Goal: Task Accomplishment & Management: Manage account settings

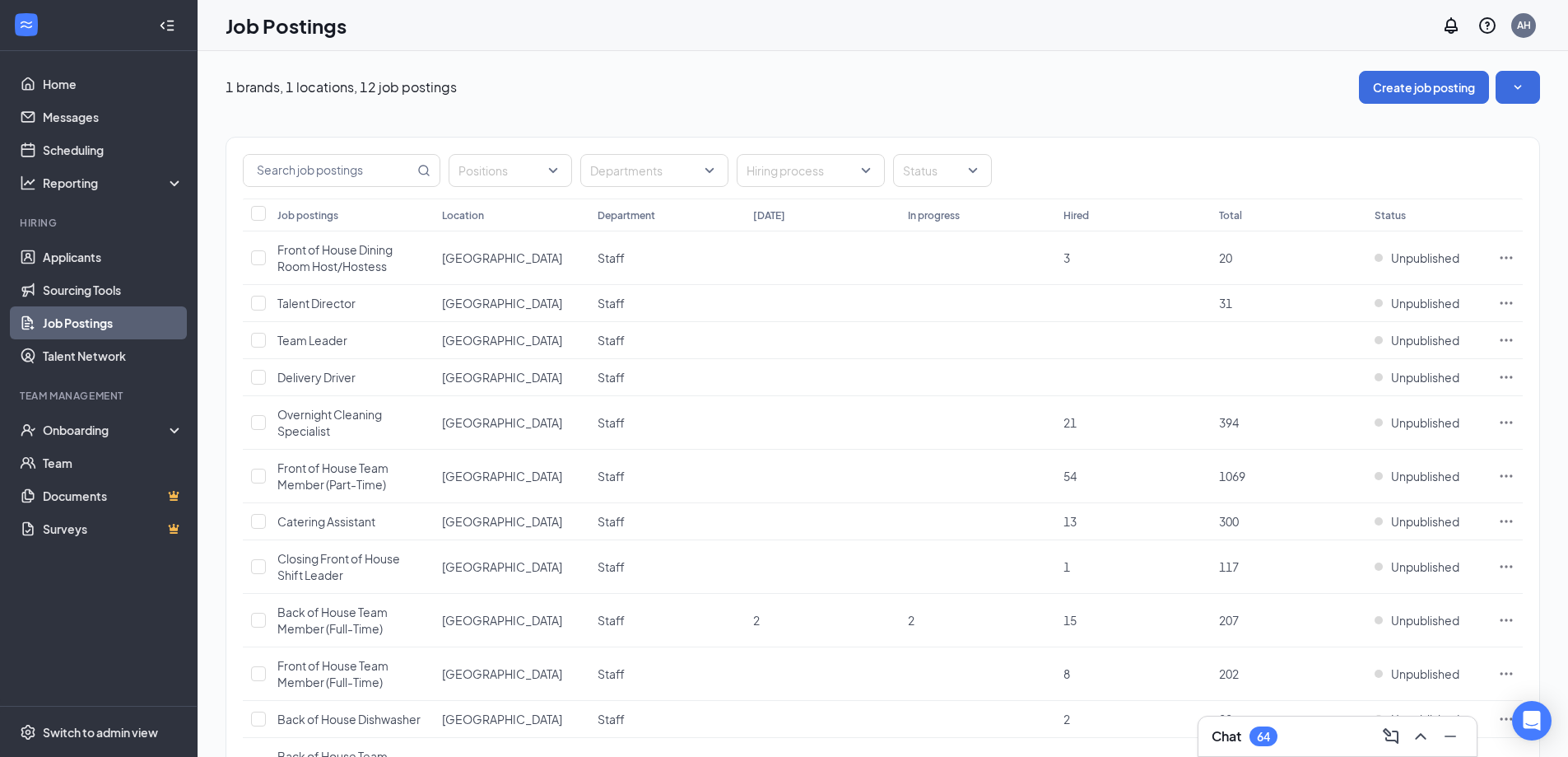
click at [1305, 726] on div "Chat 64" at bounding box center [1337, 735] width 252 height 27
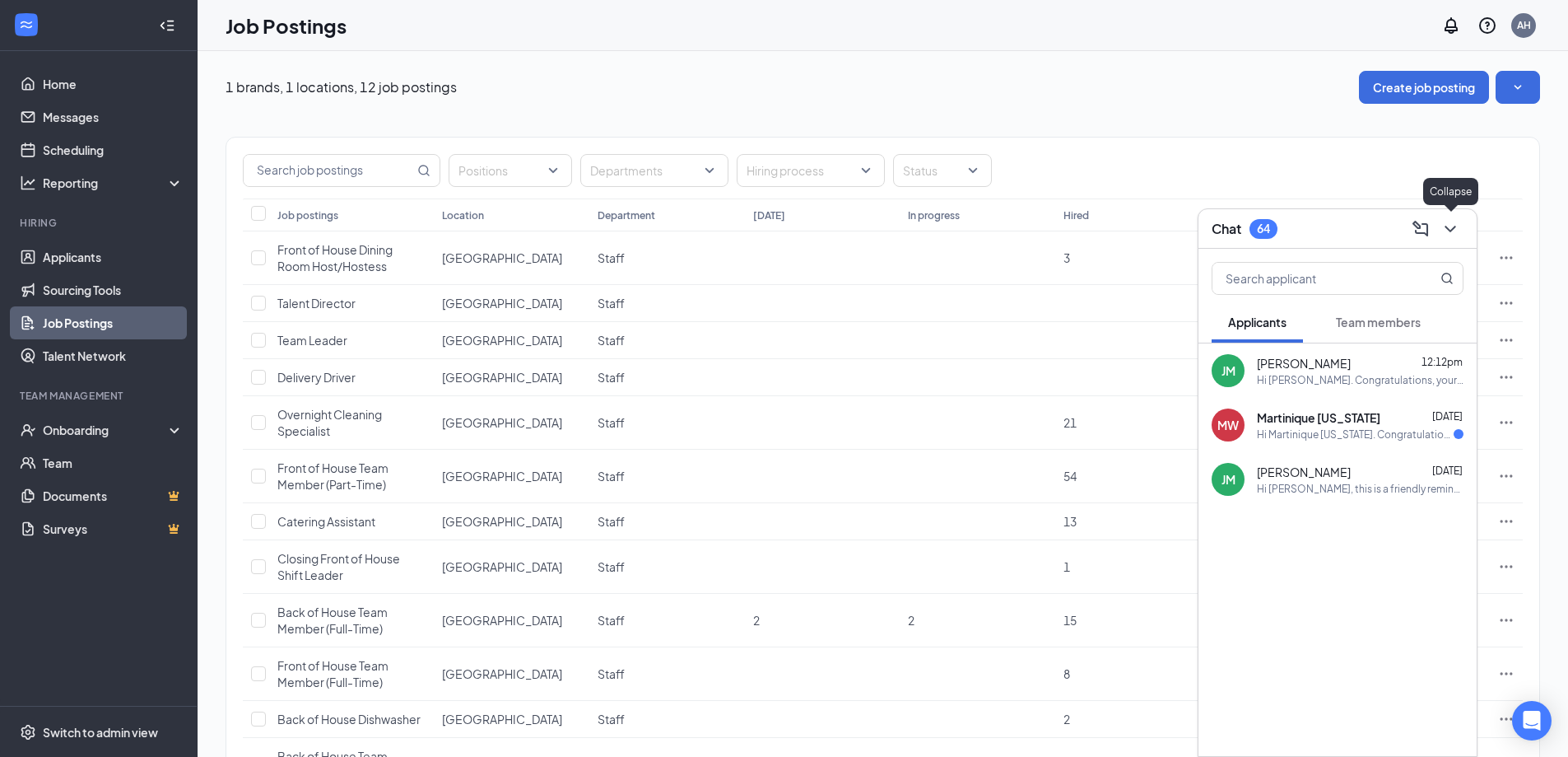
click at [1449, 228] on icon "ChevronDown" at bounding box center [1450, 229] width 20 height 20
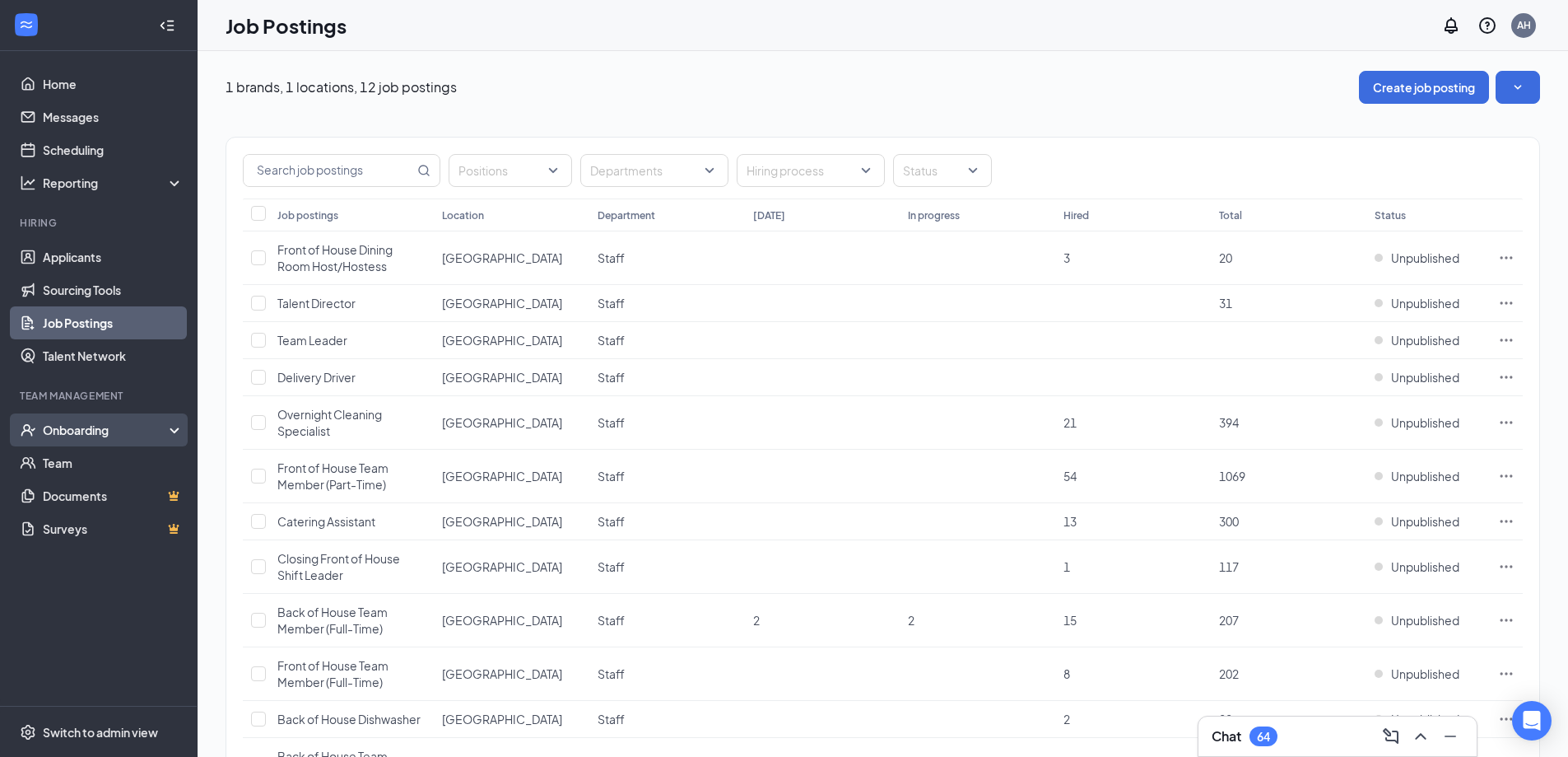
click at [108, 418] on div "Onboarding" at bounding box center [99, 429] width 198 height 33
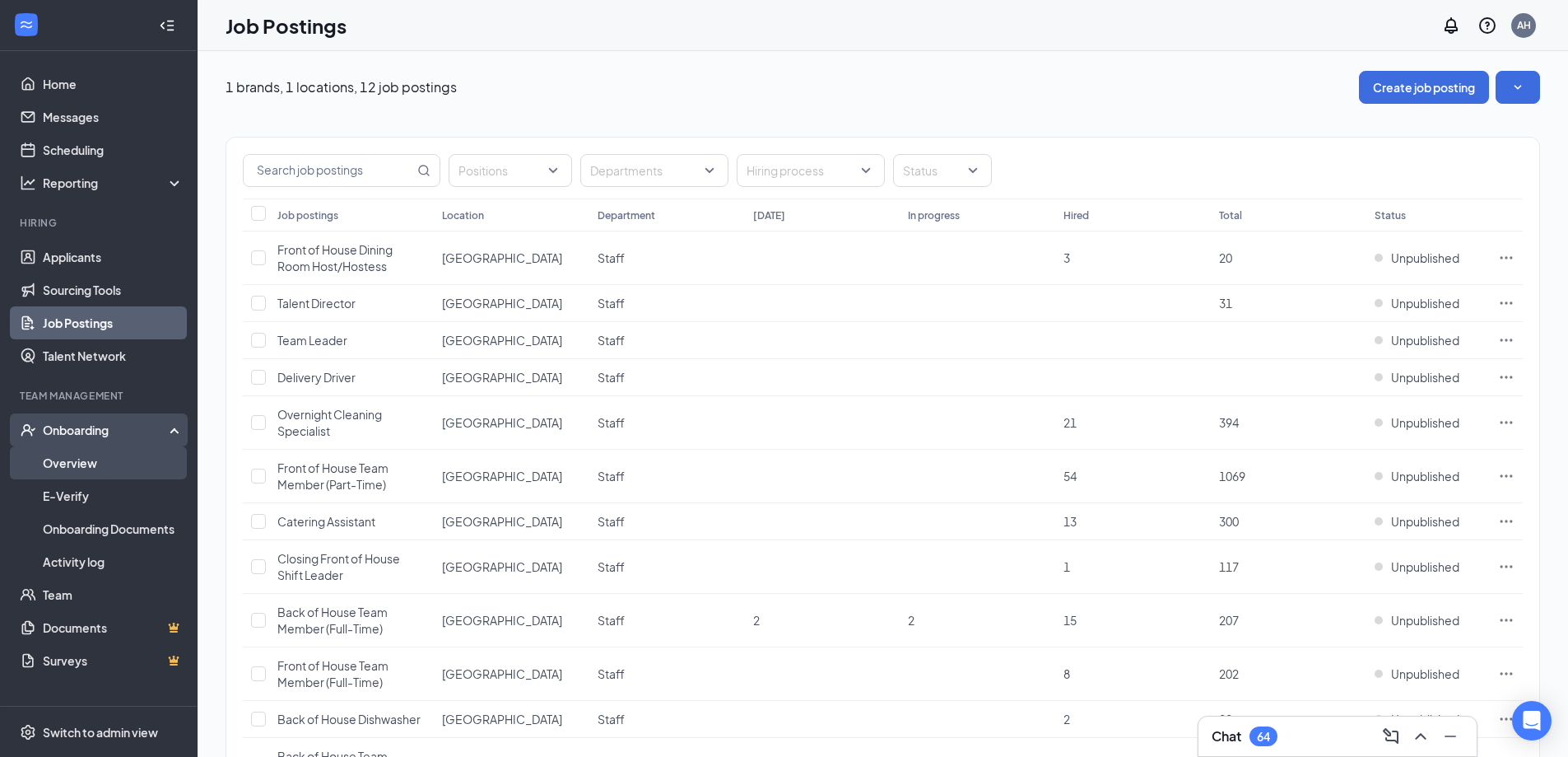
click at [109, 452] on link "Overview" at bounding box center [113, 462] width 140 height 33
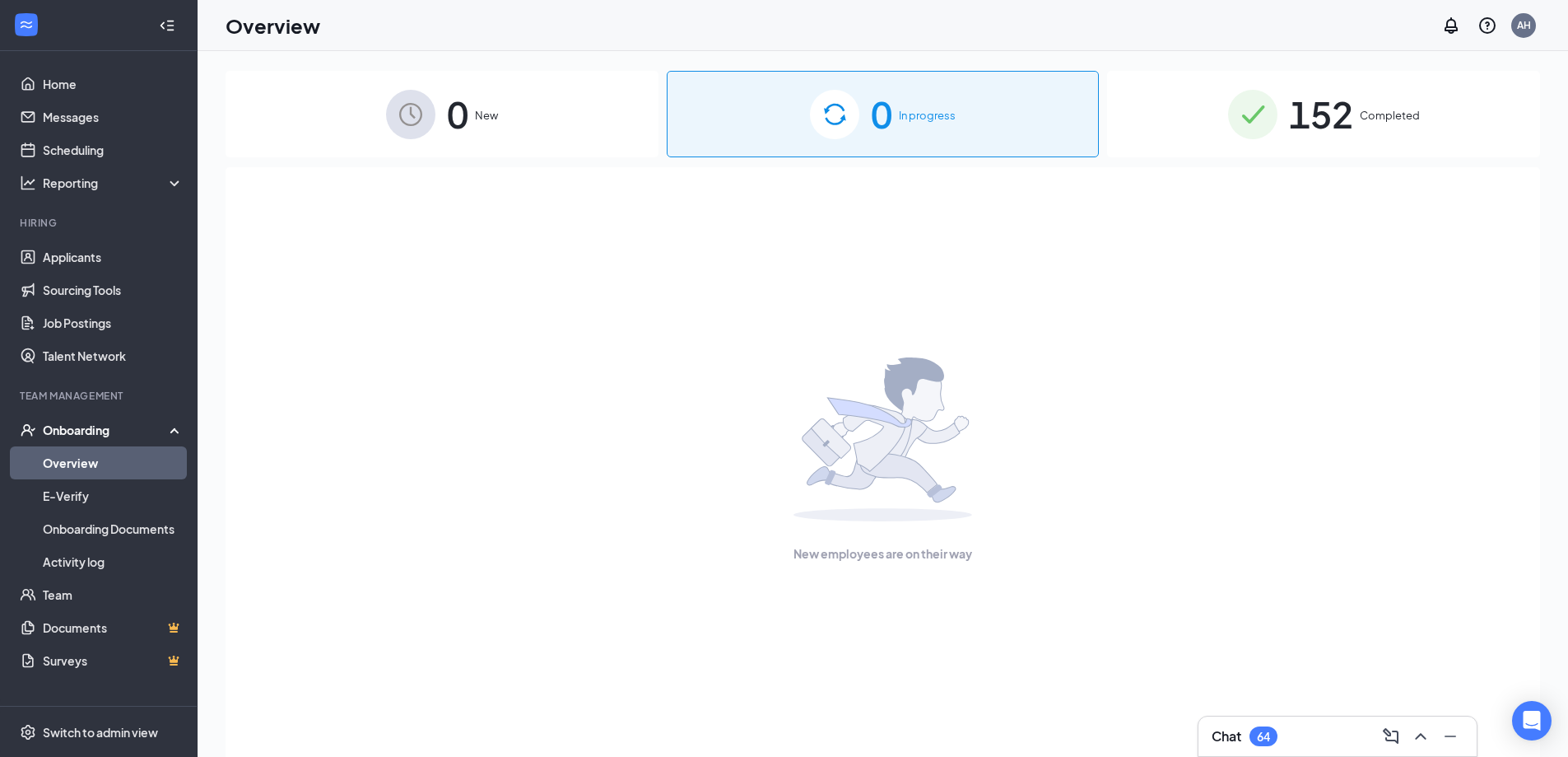
click at [1205, 148] on div "152 Completed" at bounding box center [1323, 114] width 433 height 86
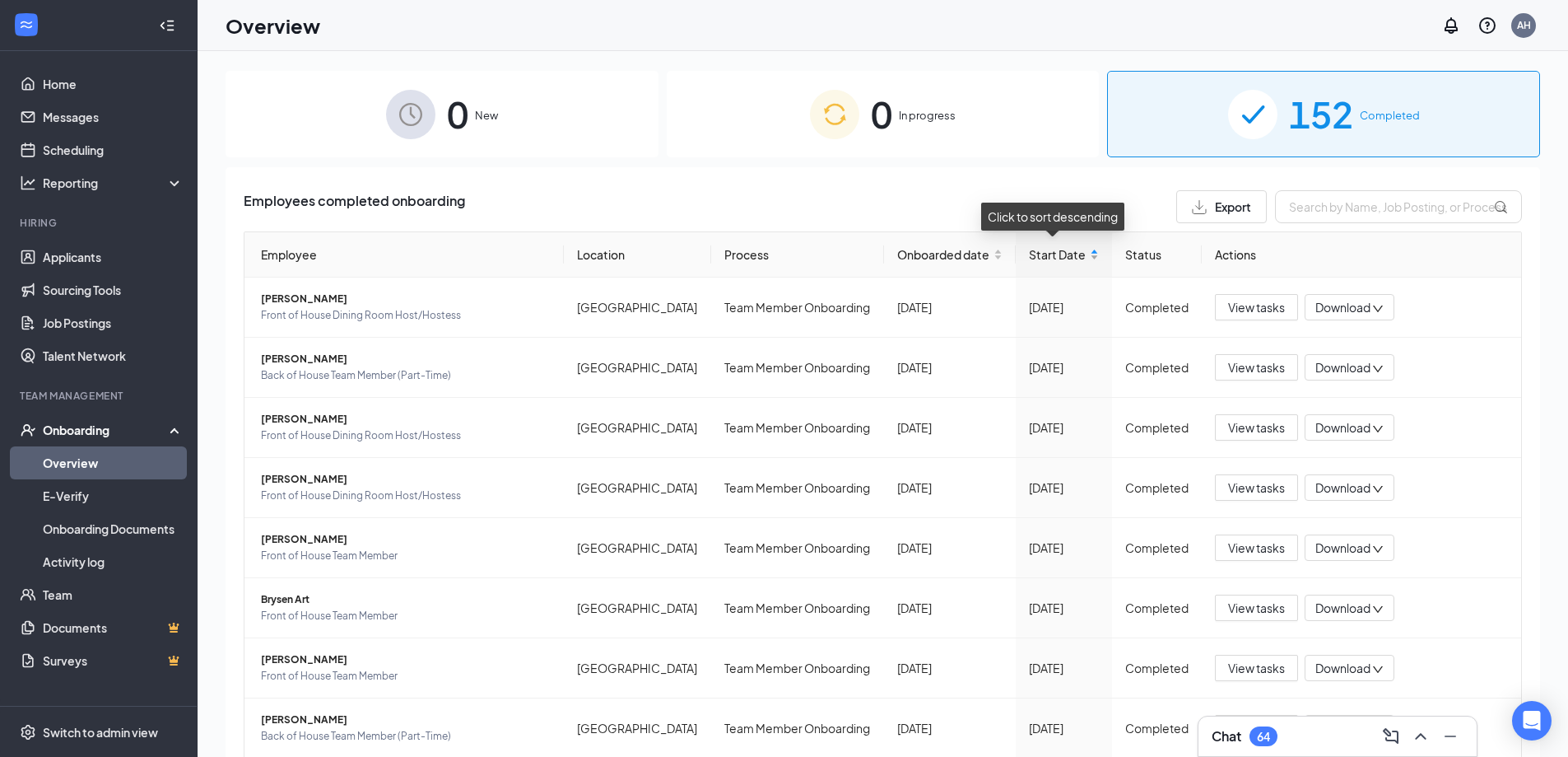
click at [1087, 252] on div "Start Date" at bounding box center [1063, 254] width 70 height 18
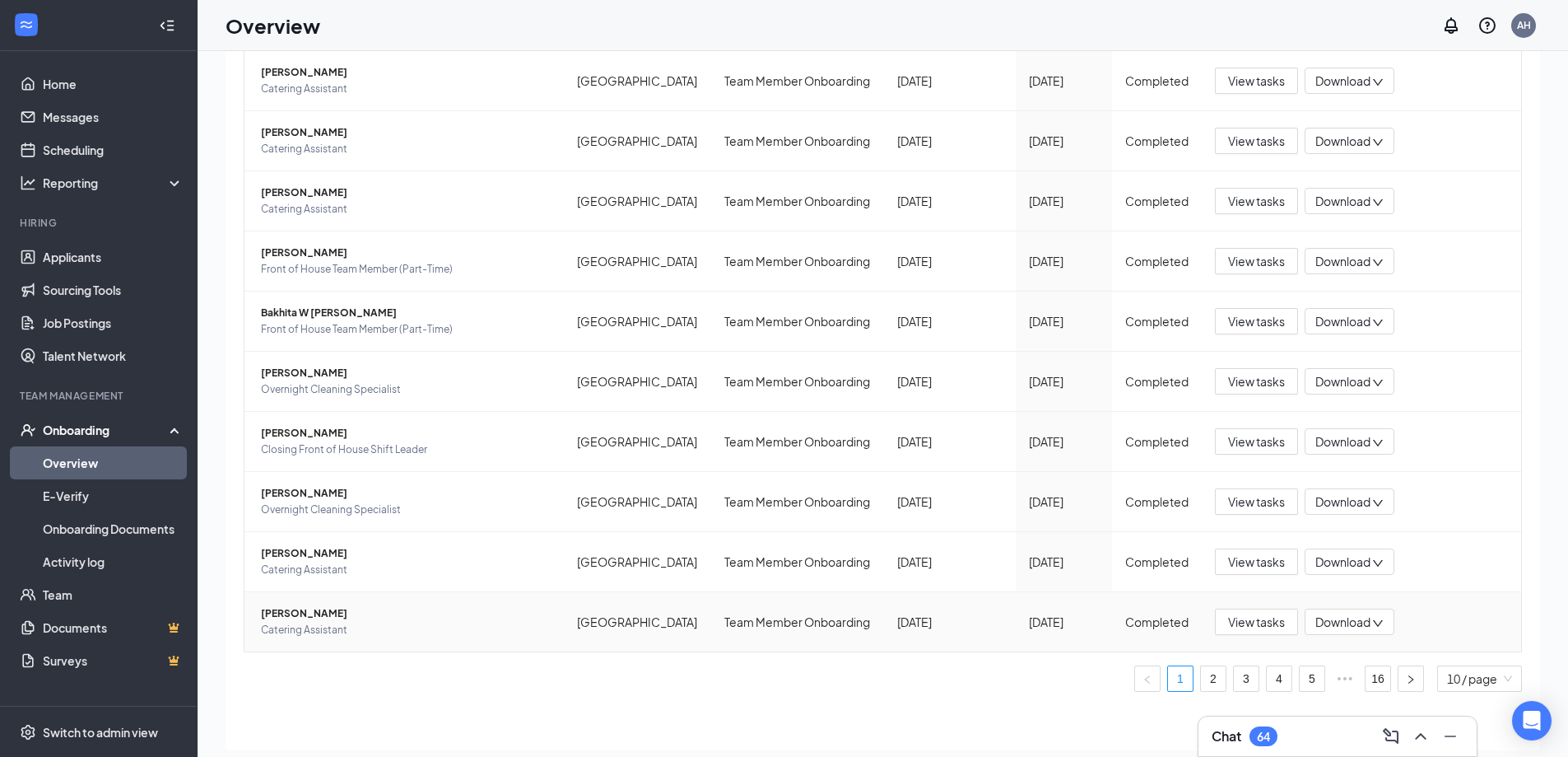
scroll to position [74, 0]
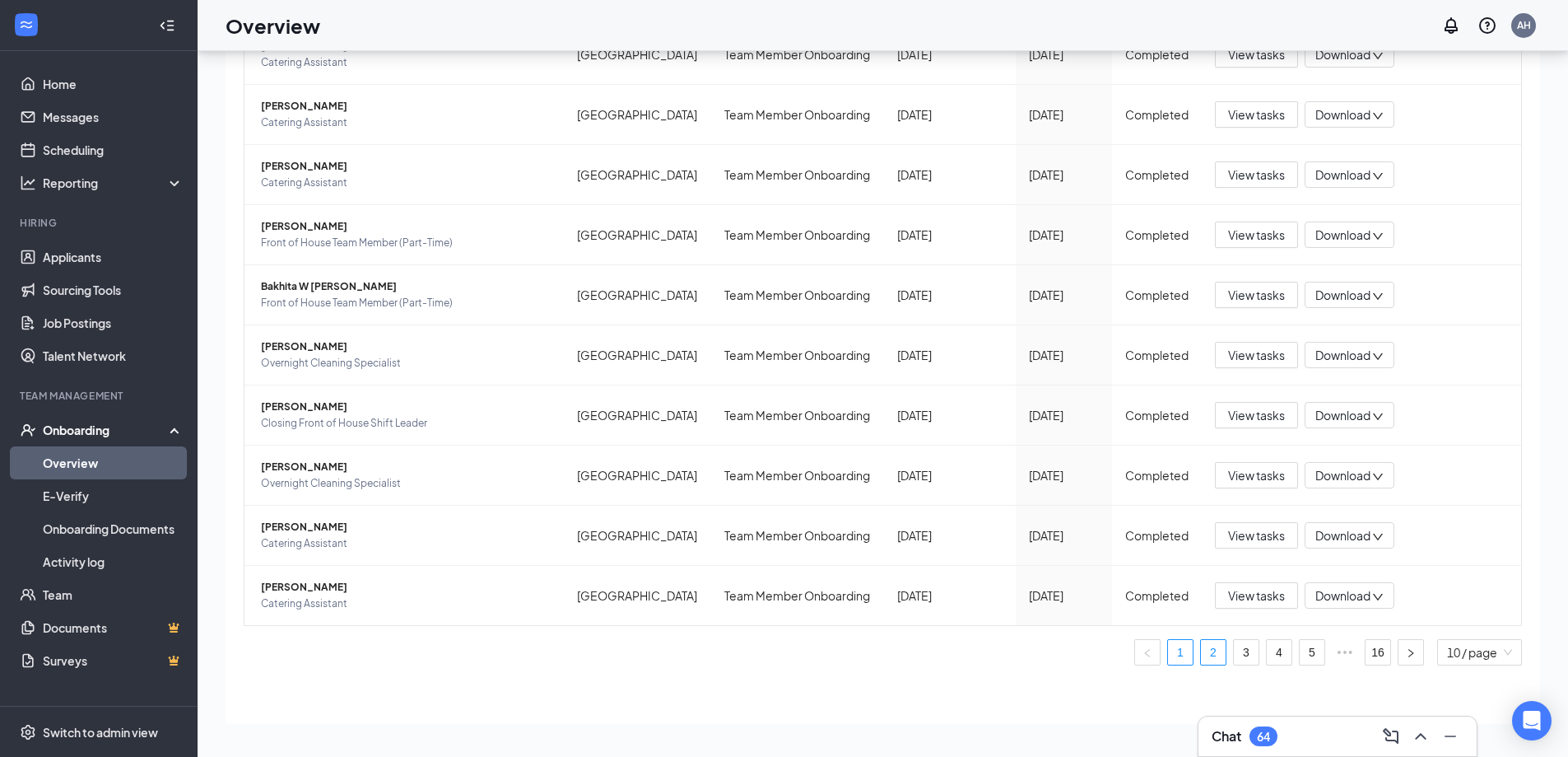
click at [1204, 648] on link "2" at bounding box center [1212, 651] width 25 height 25
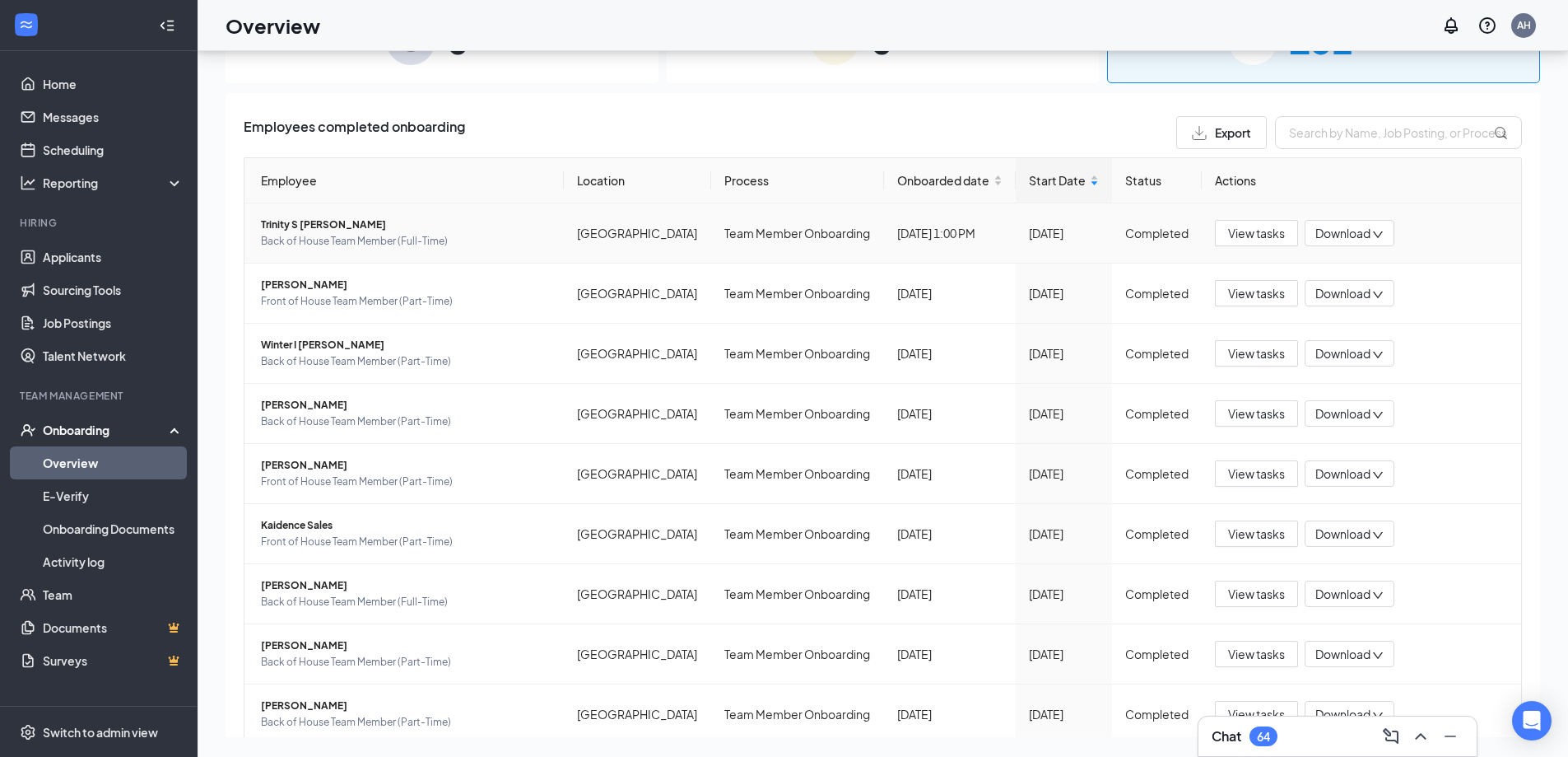
click at [408, 233] on span "Back of House Team Member (Full-Time)" at bounding box center [405, 241] width 289 height 17
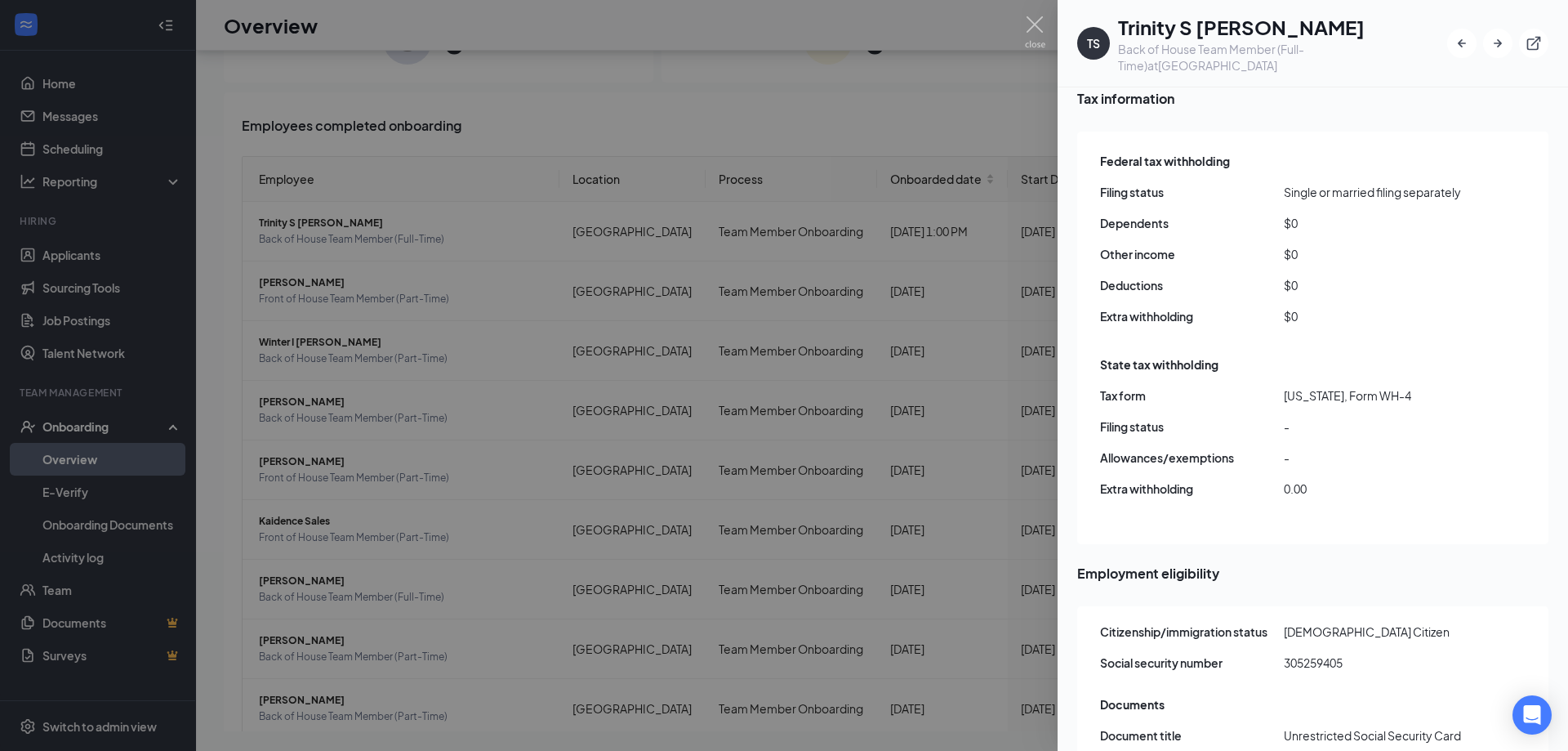
scroll to position [1254, 0]
